Goal: Task Accomplishment & Management: Manage account settings

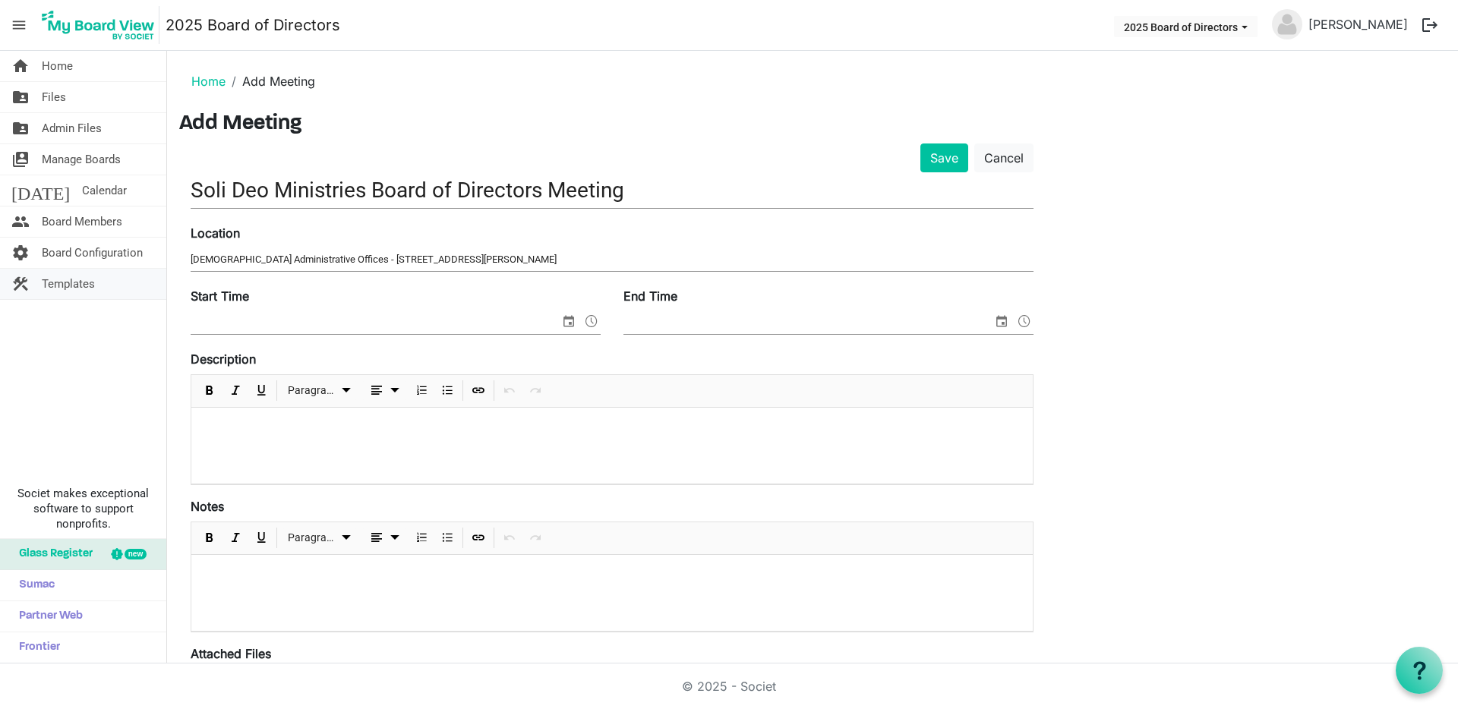
click at [59, 285] on span "Templates" at bounding box center [68, 284] width 53 height 30
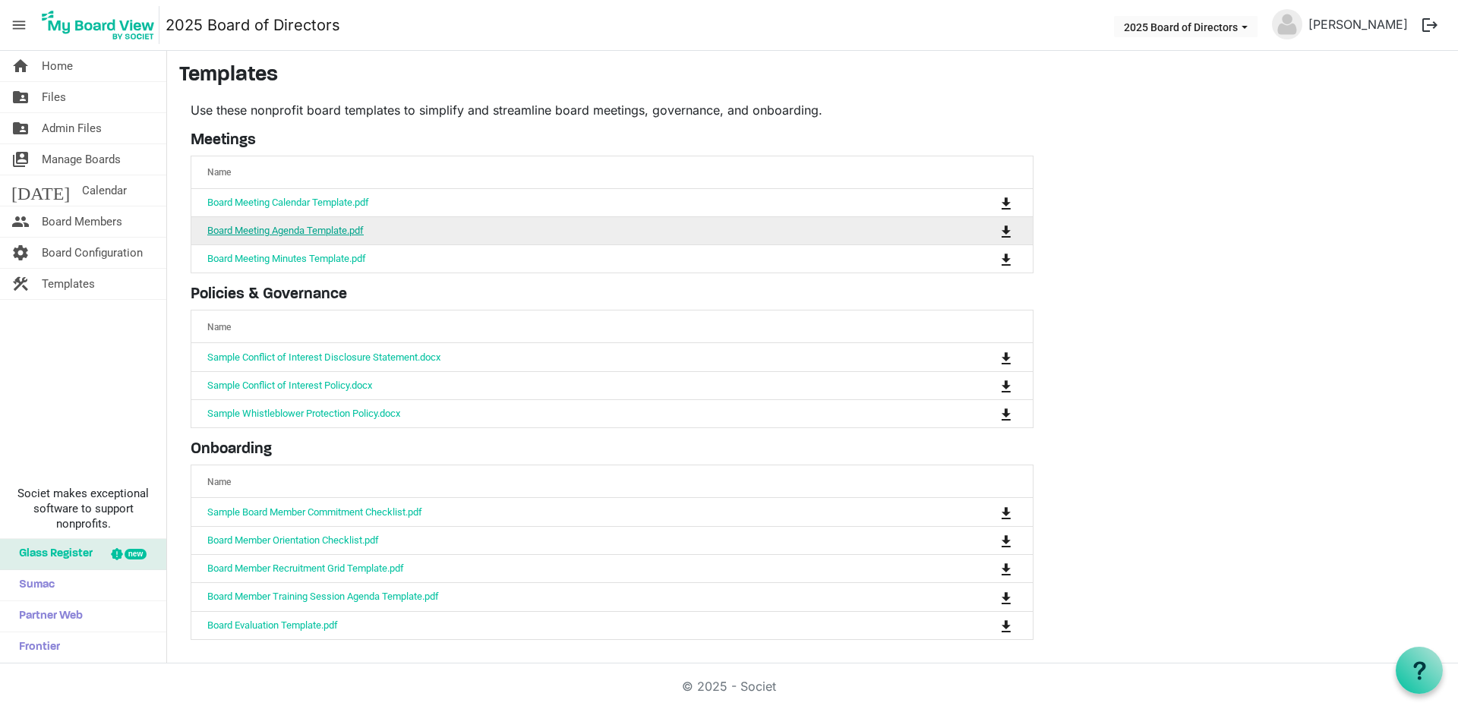
click at [254, 228] on link "Board Meeting Agenda Template.pdf" at bounding box center [285, 230] width 156 height 11
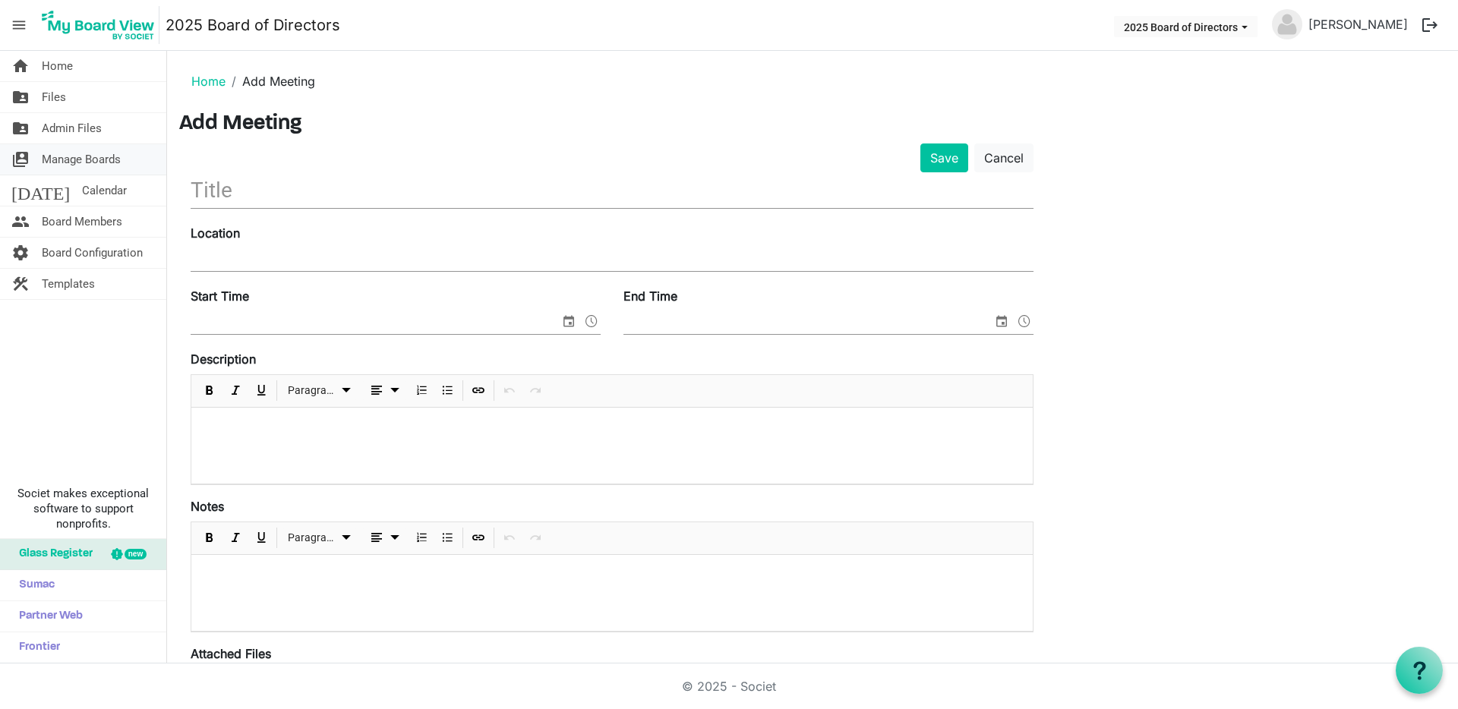
click at [76, 156] on span "Manage Boards" at bounding box center [81, 159] width 79 height 30
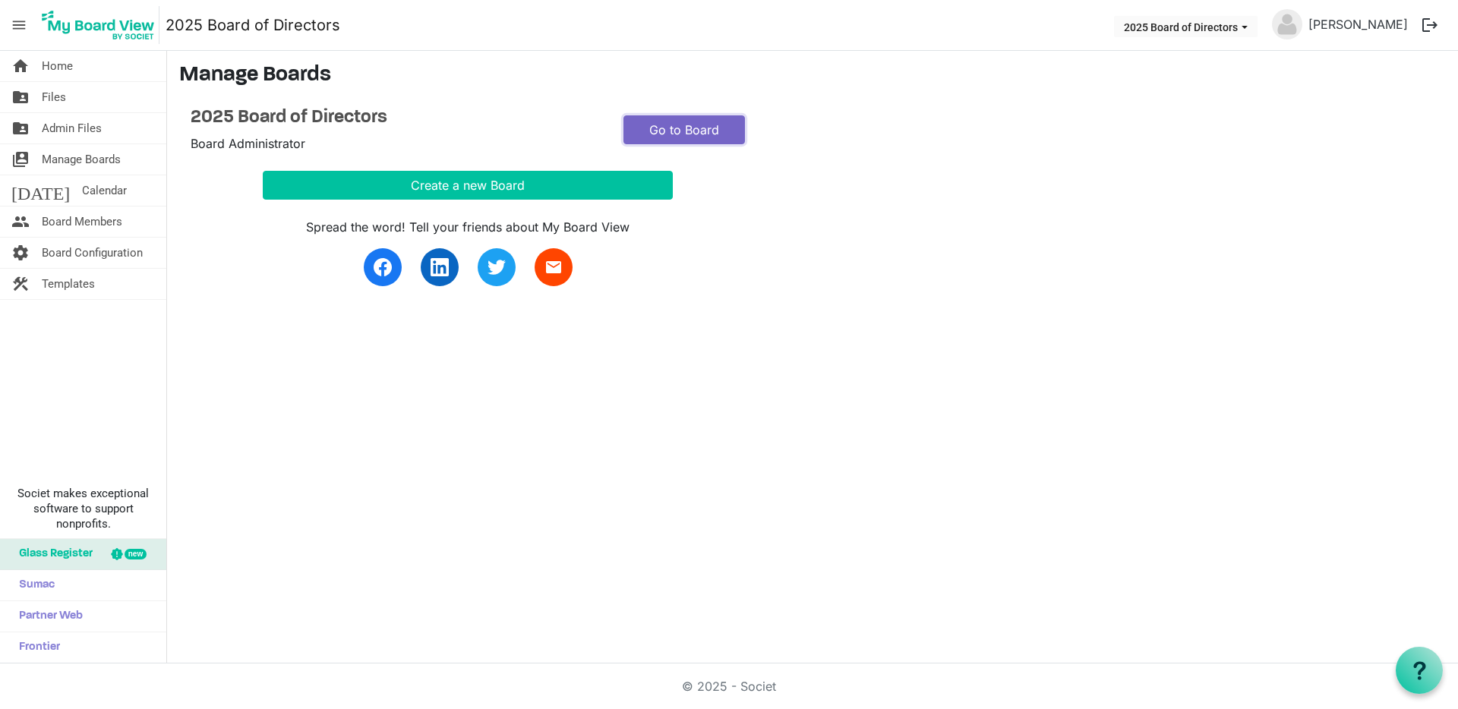
click at [669, 127] on link "Go to Board" at bounding box center [685, 129] width 122 height 29
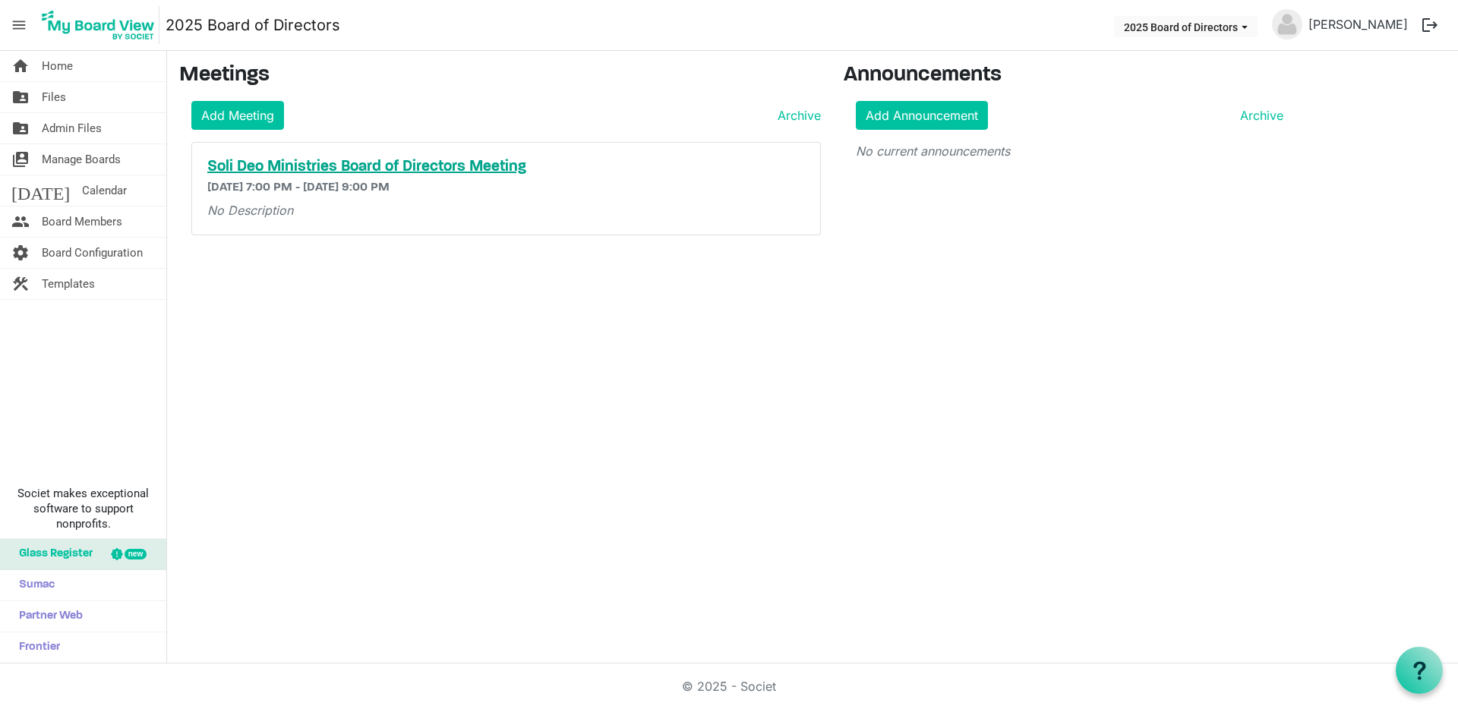
click at [333, 162] on h5 "Soli Deo Ministries Board of Directors Meeting" at bounding box center [506, 167] width 598 height 18
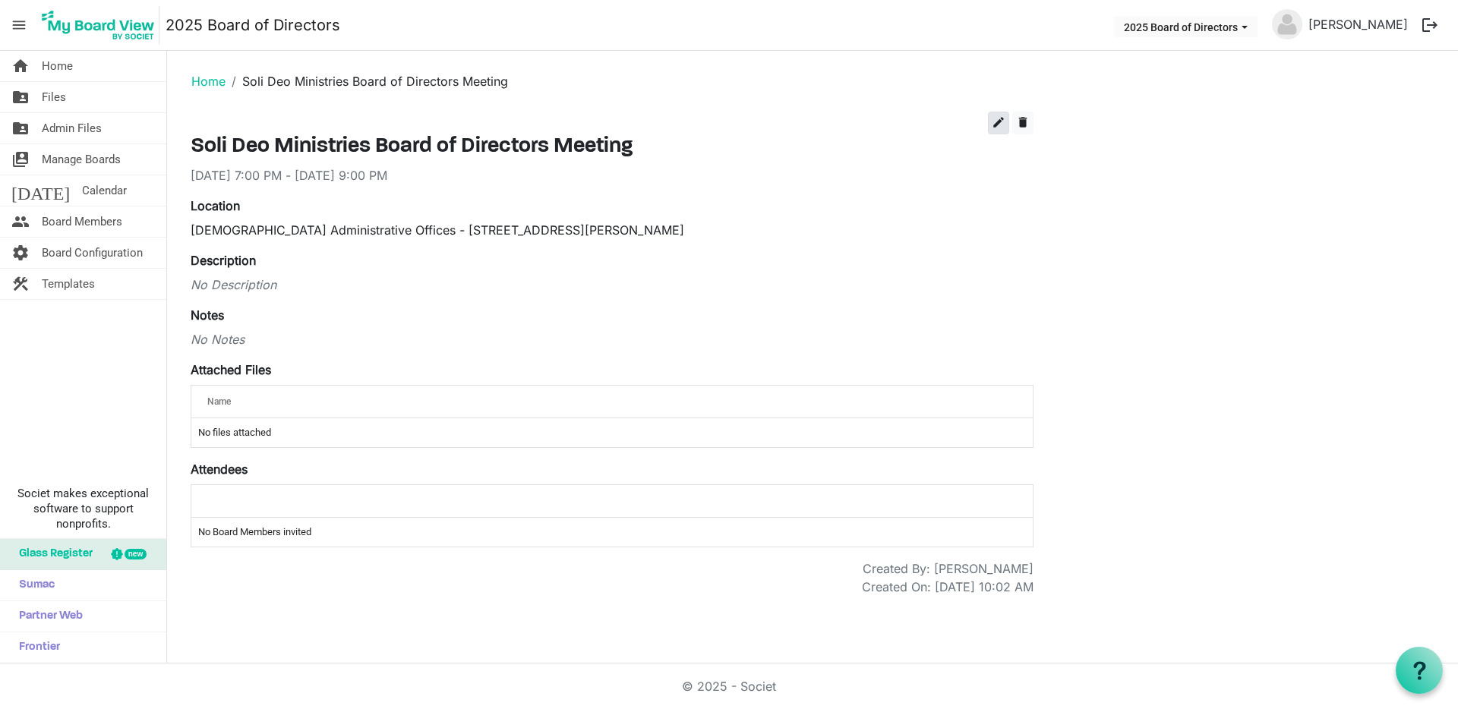
click at [992, 121] on span "edit" at bounding box center [999, 122] width 14 height 14
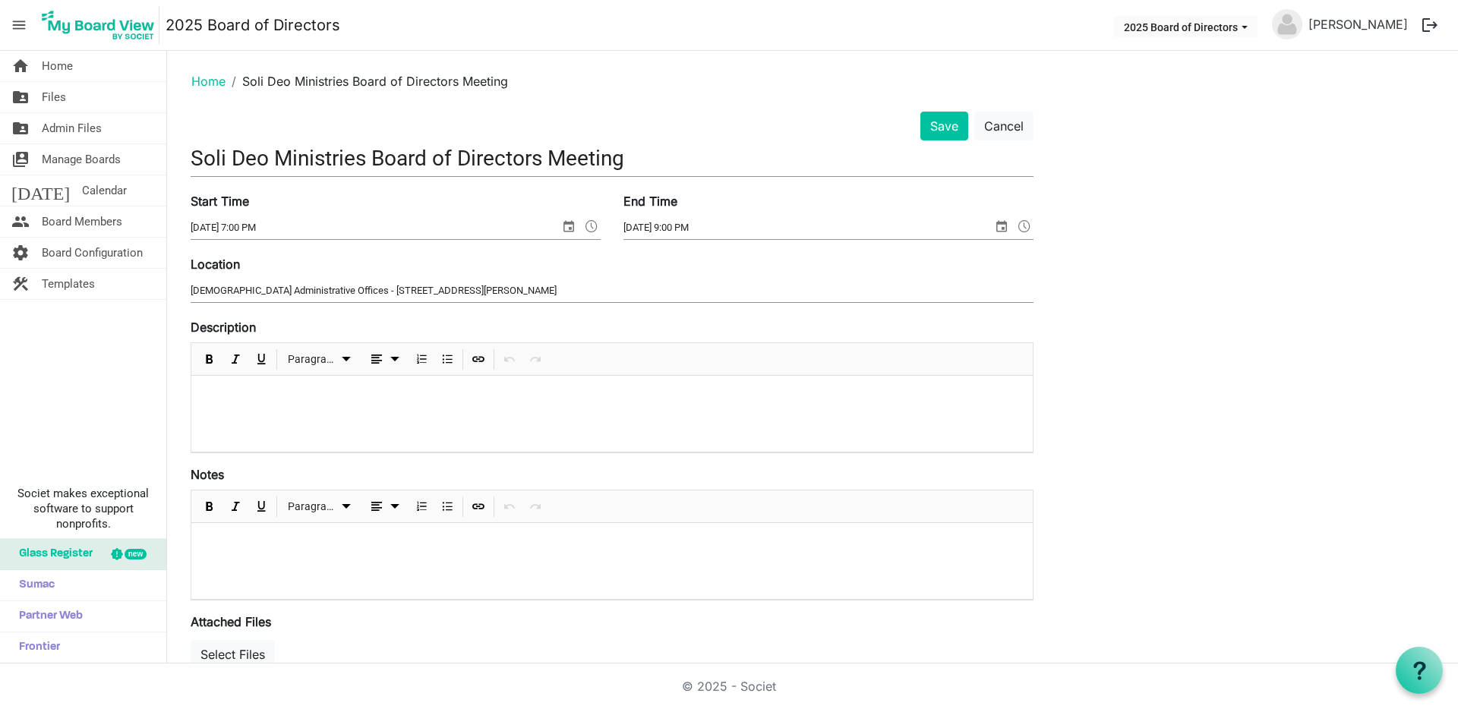
click at [261, 393] on p at bounding box center [612, 396] width 817 height 16
click at [295, 392] on p "Board of Directors - First Organizational Meeting" at bounding box center [612, 396] width 817 height 16
click at [266, 536] on p at bounding box center [612, 544] width 817 height 16
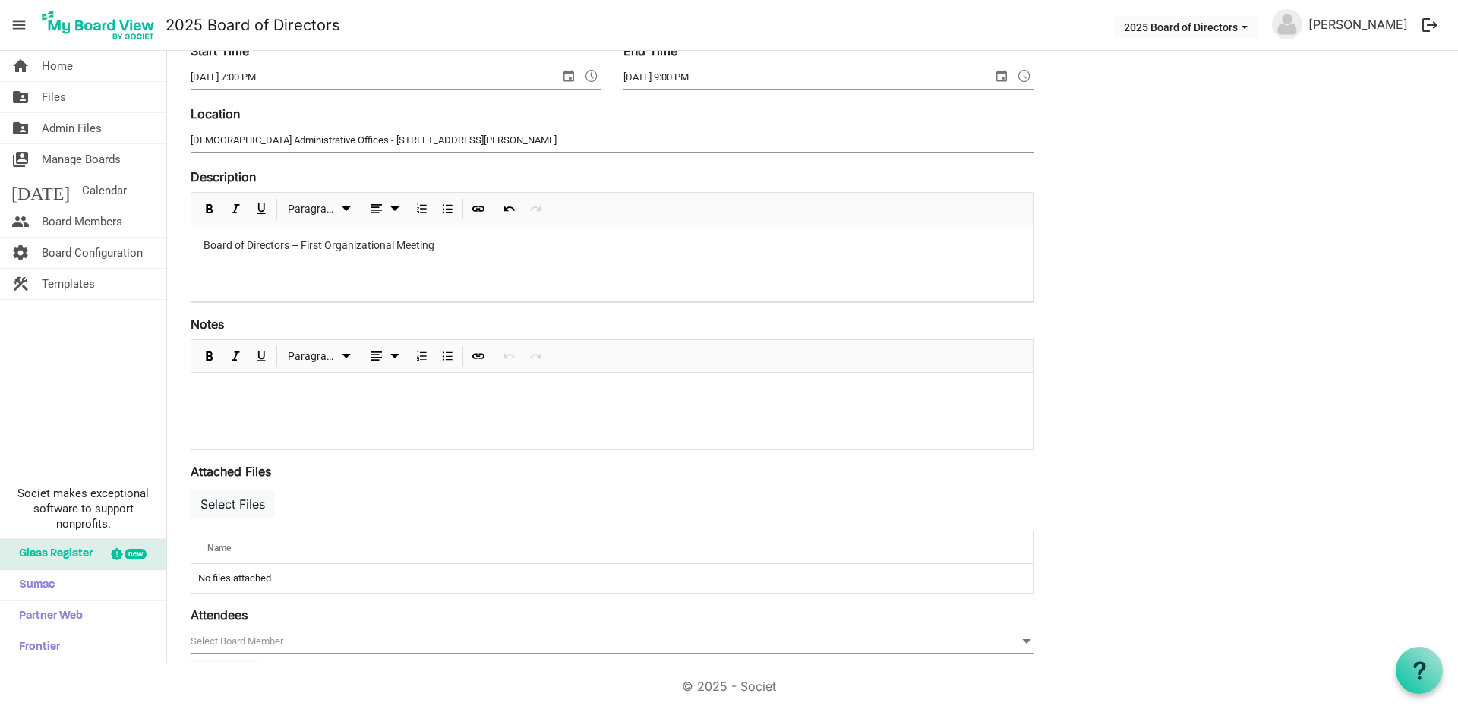
scroll to position [153, 0]
click at [271, 392] on p "Introductions, mission/vision, bylaws, calendar, budget." at bounding box center [612, 391] width 817 height 16
click at [539, 394] on p "Introductions, elections, mission/vision, bylaws, calendar, budget." at bounding box center [612, 391] width 817 height 16
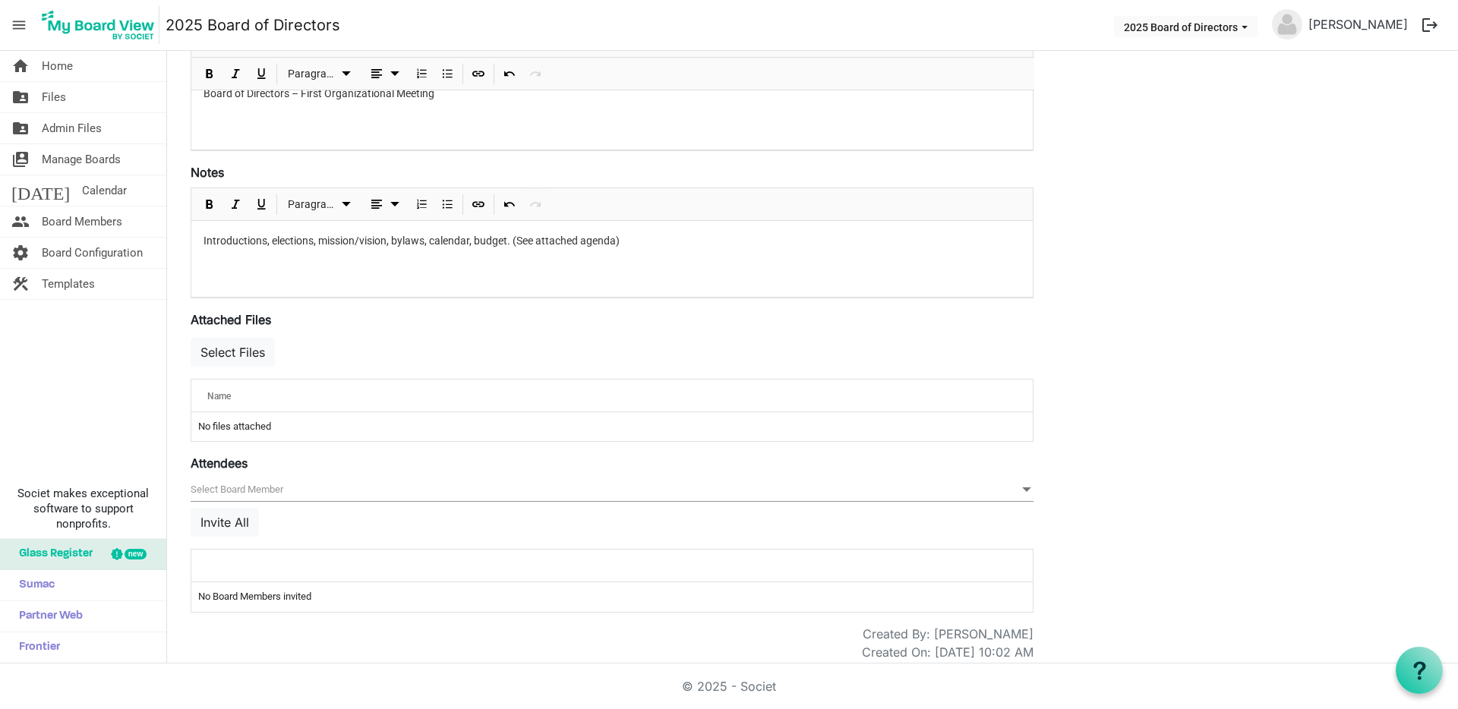
scroll to position [312, 0]
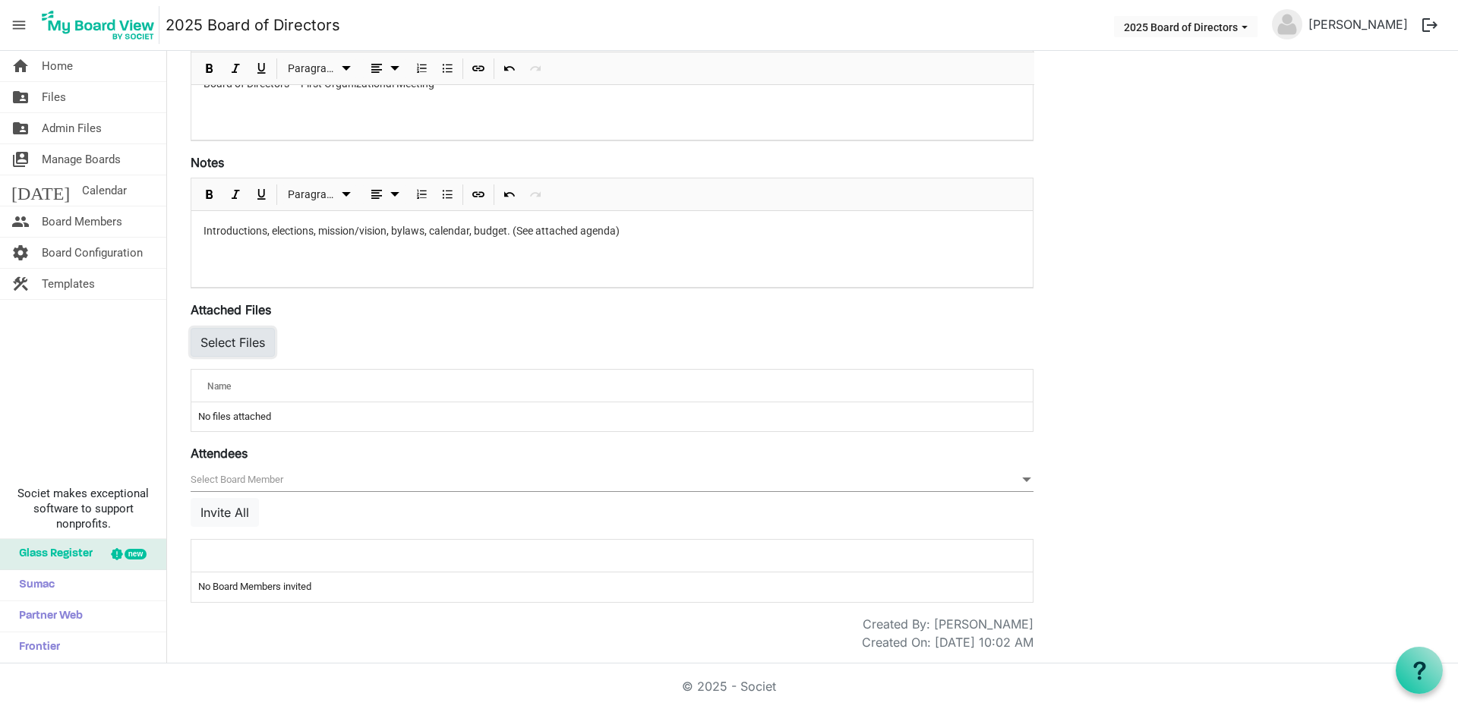
click at [247, 339] on button "Select Files" at bounding box center [233, 342] width 84 height 29
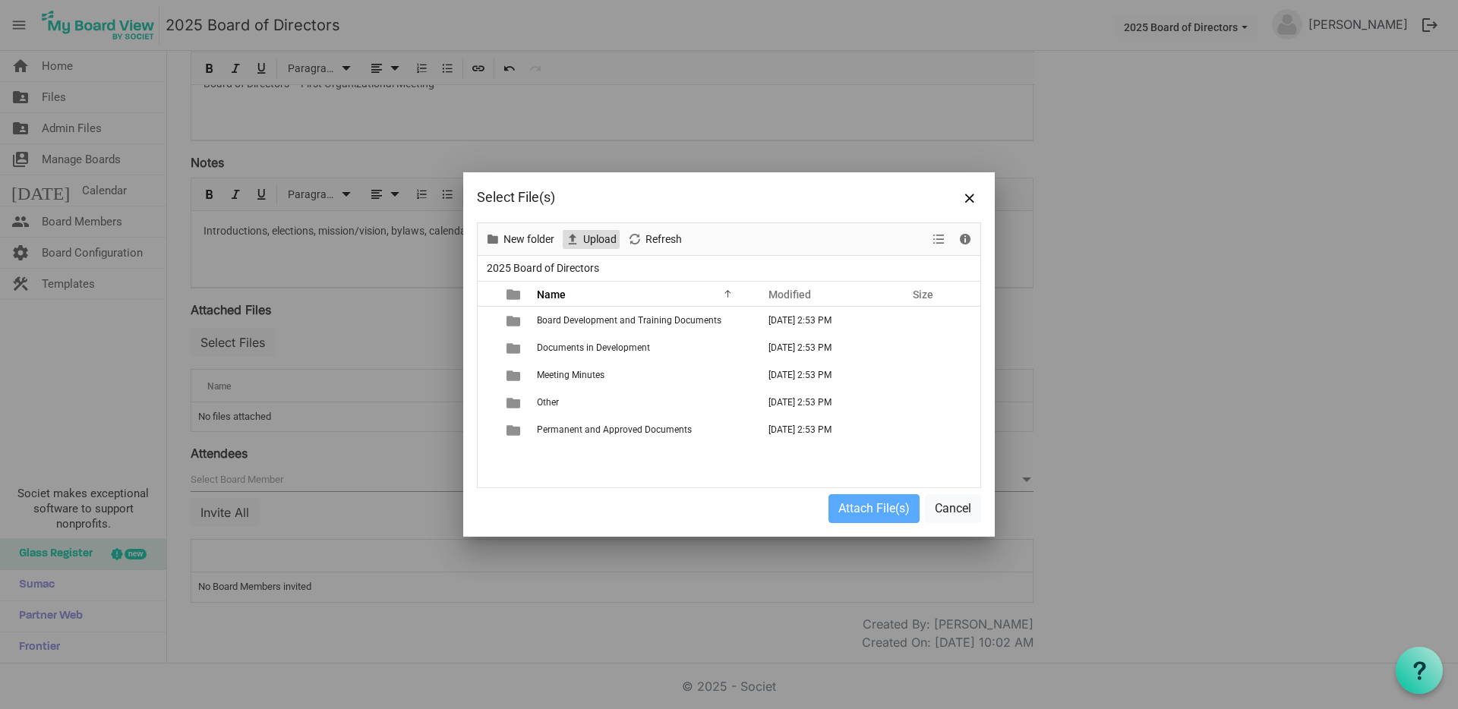
click at [594, 241] on span "Upload" at bounding box center [600, 239] width 36 height 19
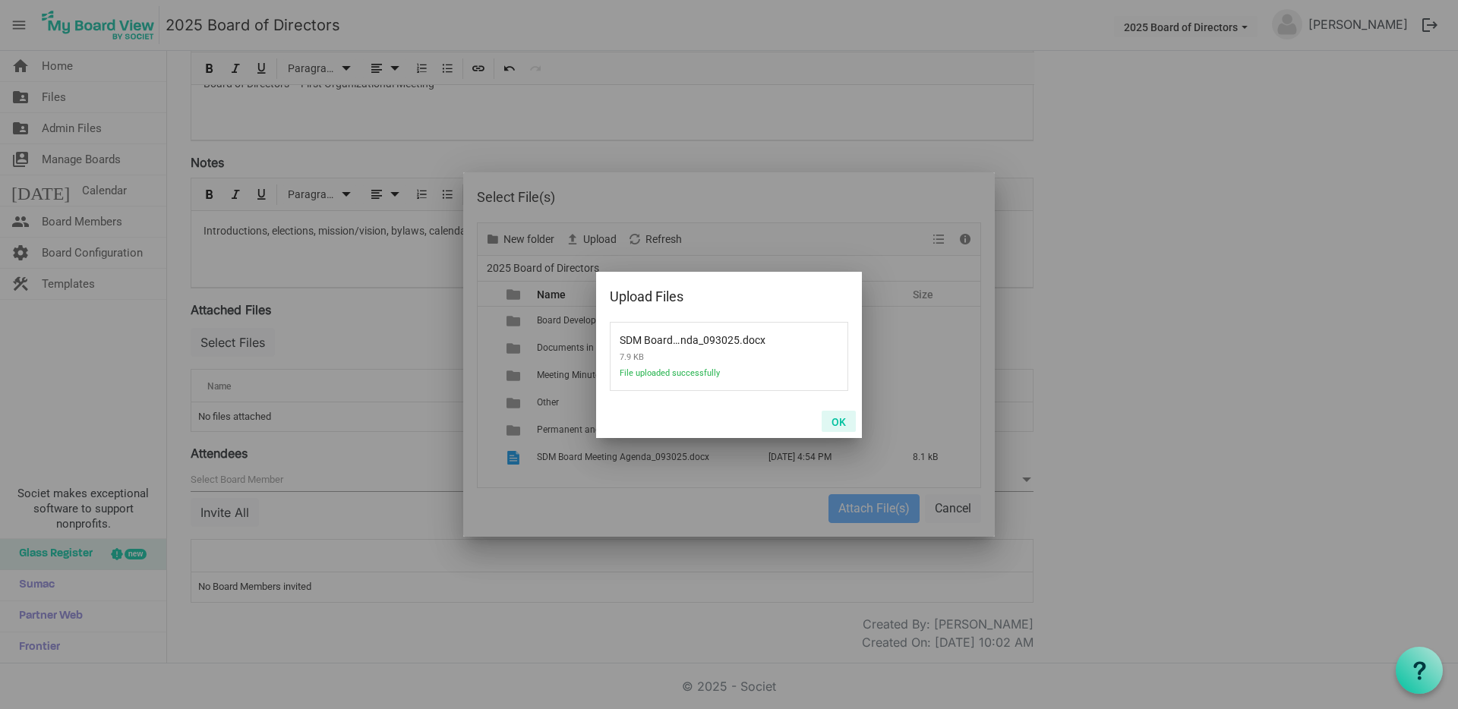
click at [833, 422] on button "OK" at bounding box center [839, 421] width 34 height 21
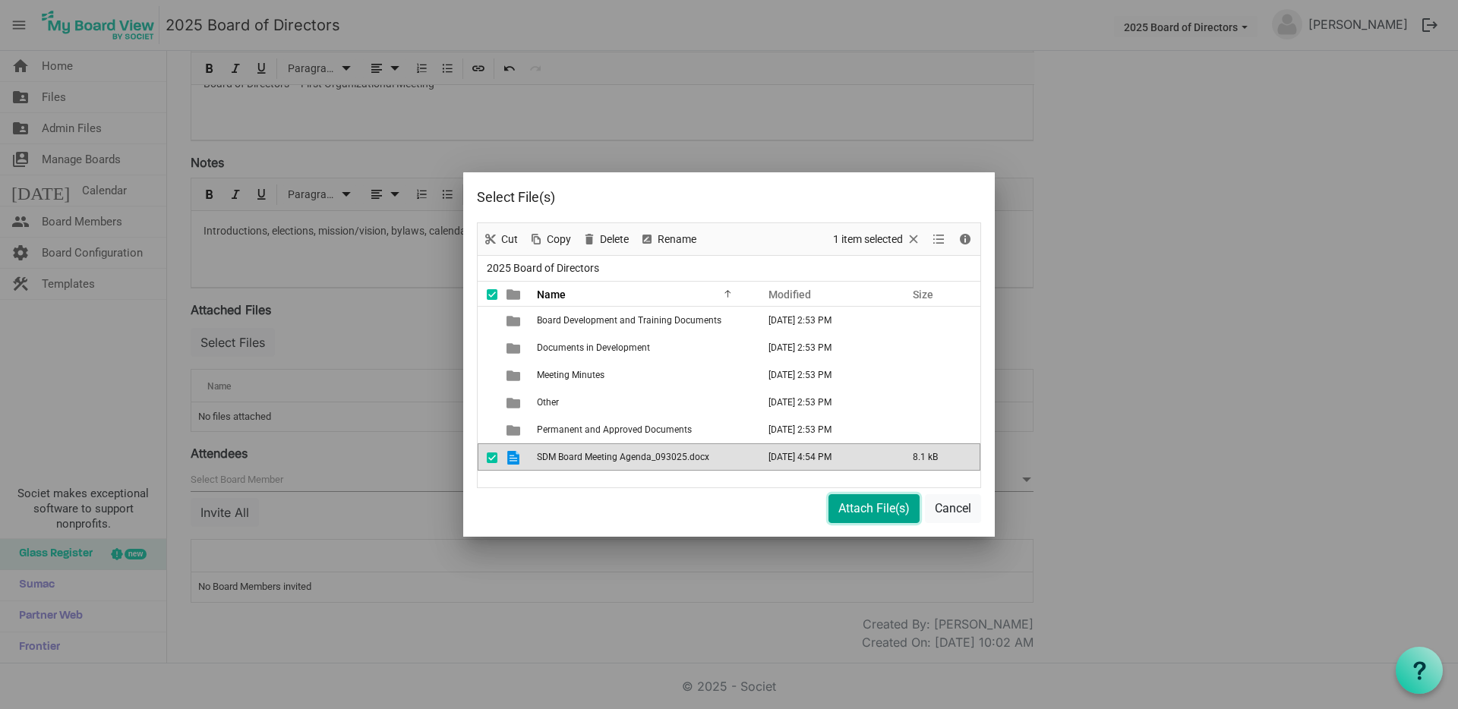
click at [855, 508] on button "Attach File(s)" at bounding box center [874, 509] width 91 height 29
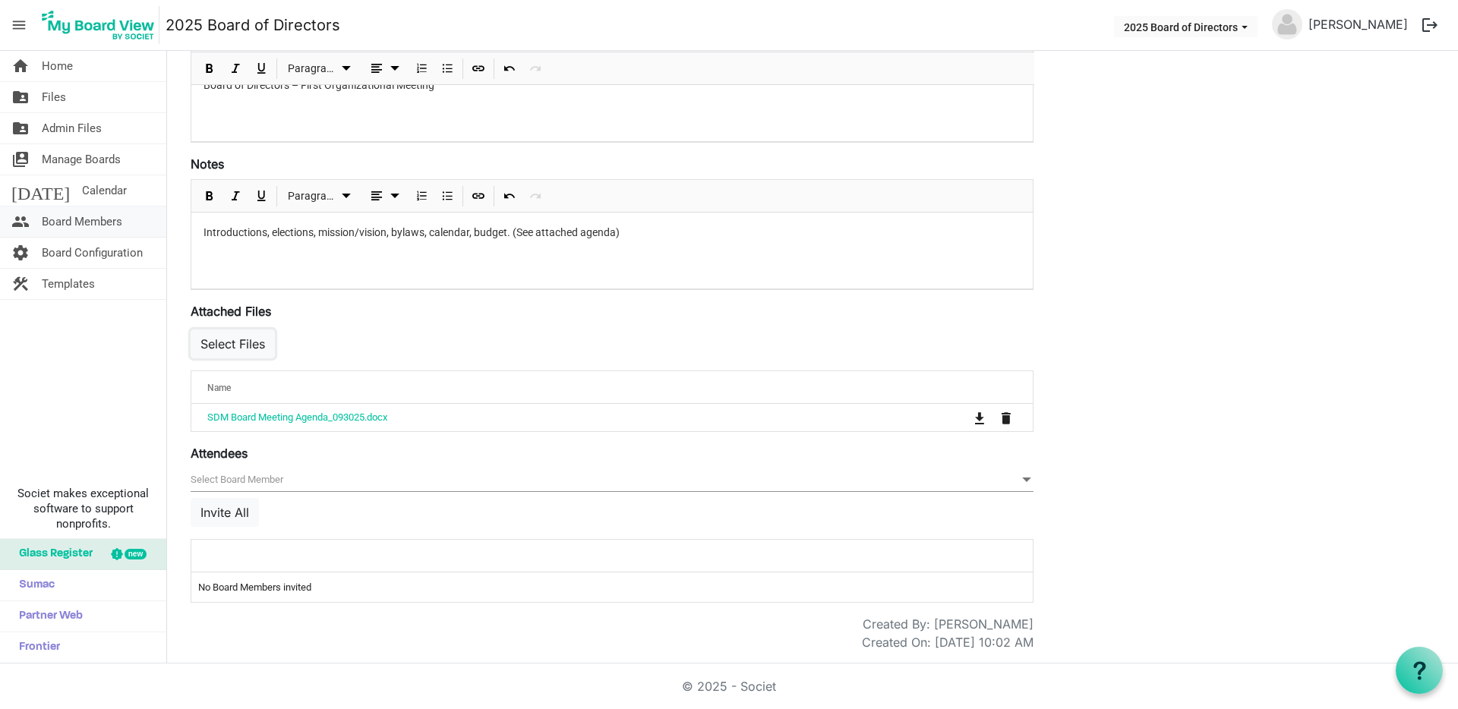
click at [81, 226] on span "Board Members" at bounding box center [82, 222] width 81 height 30
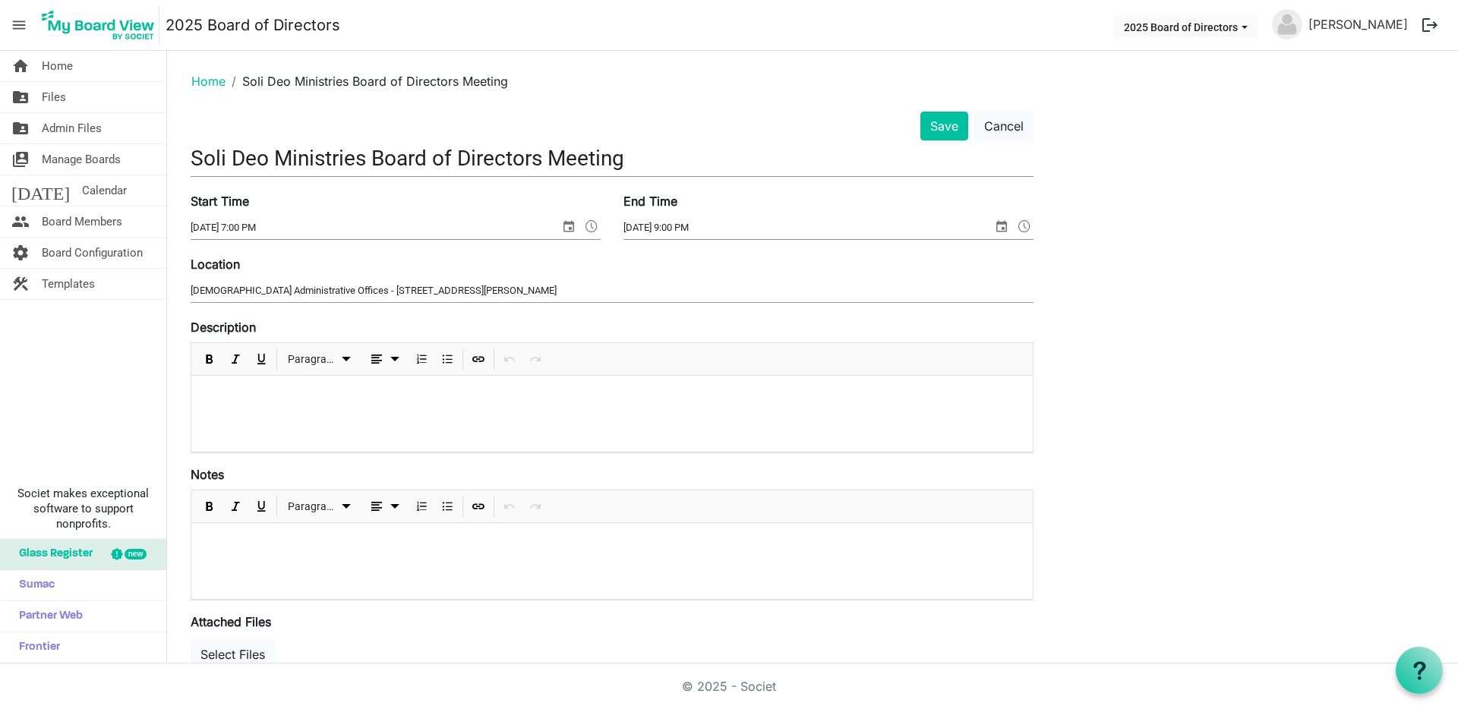
click at [369, 405] on div at bounding box center [612, 414] width 842 height 76
